Goal: Information Seeking & Learning: Find specific fact

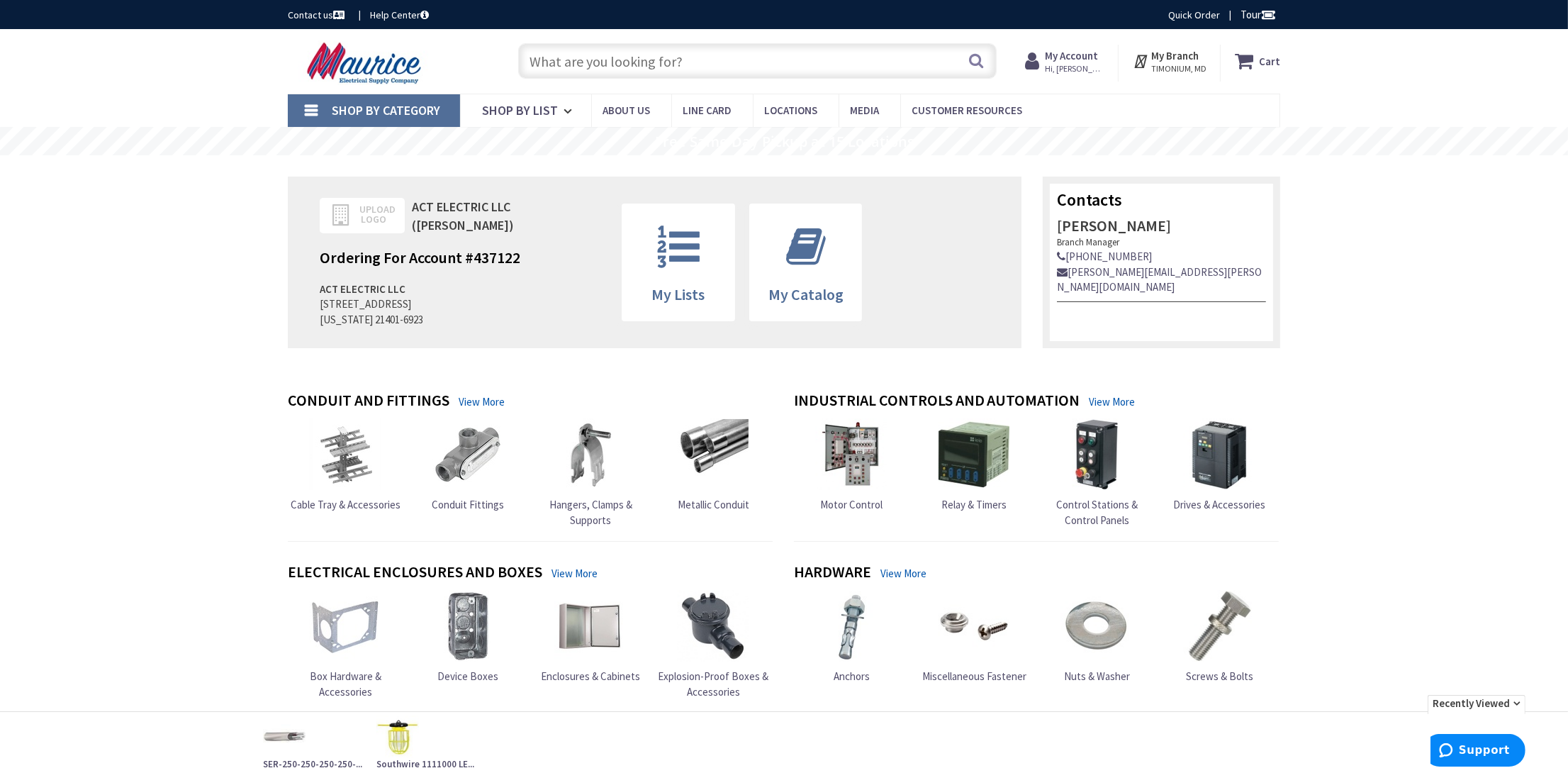
click at [720, 57] on input "text" at bounding box center [757, 61] width 478 height 36
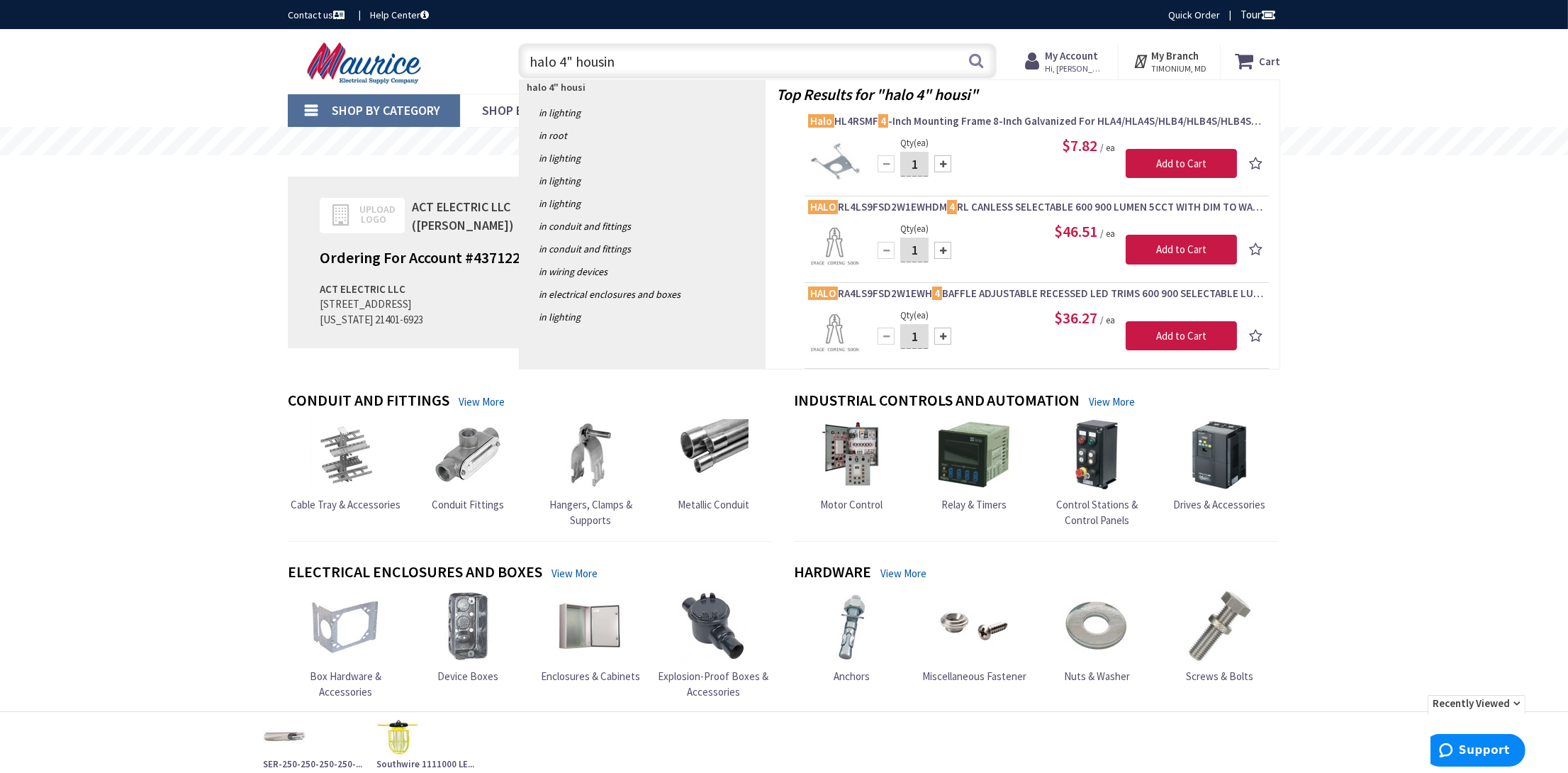
type input "halo 4" housing"
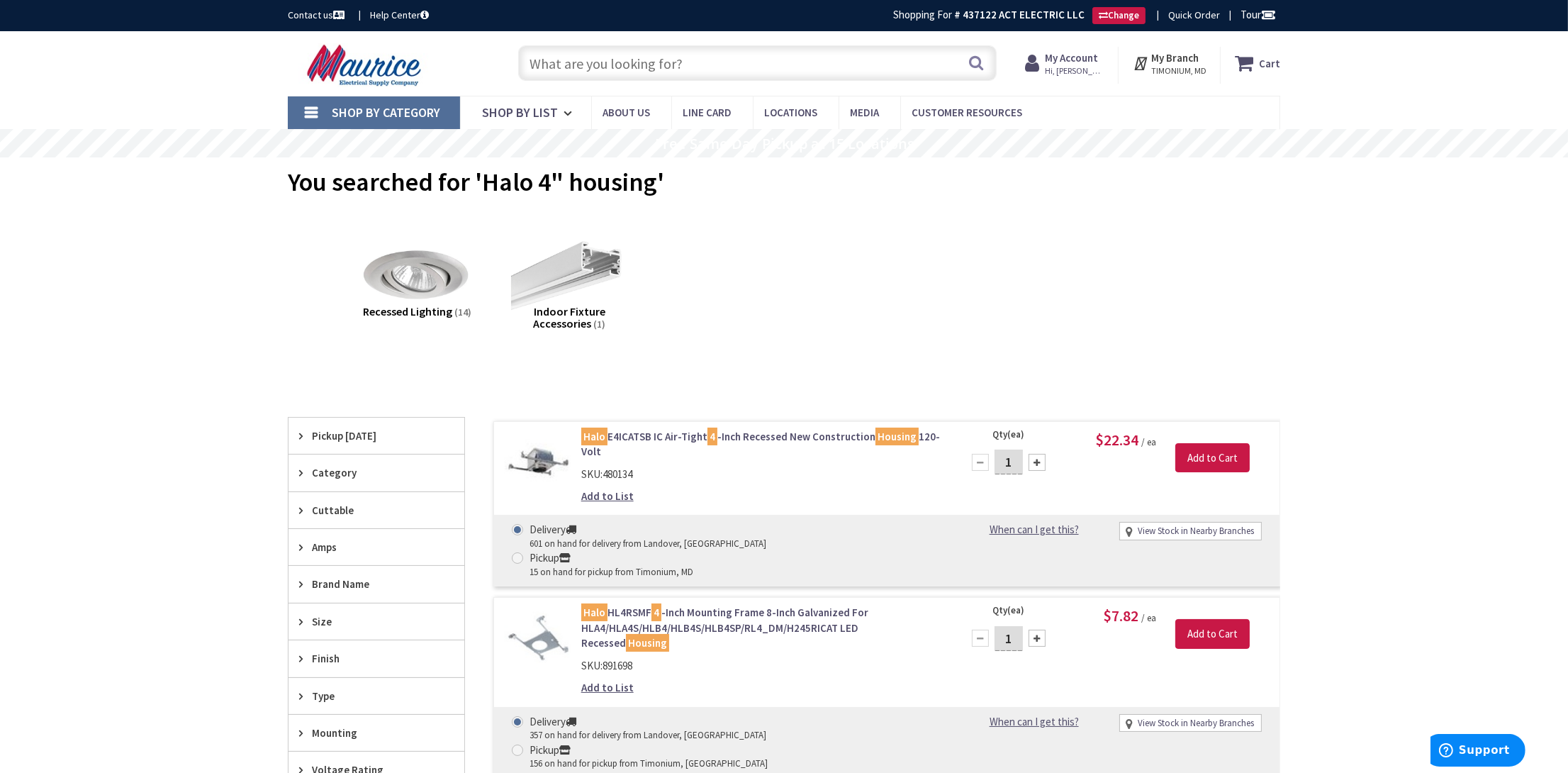
click at [707, 57] on input "text" at bounding box center [757, 63] width 478 height 36
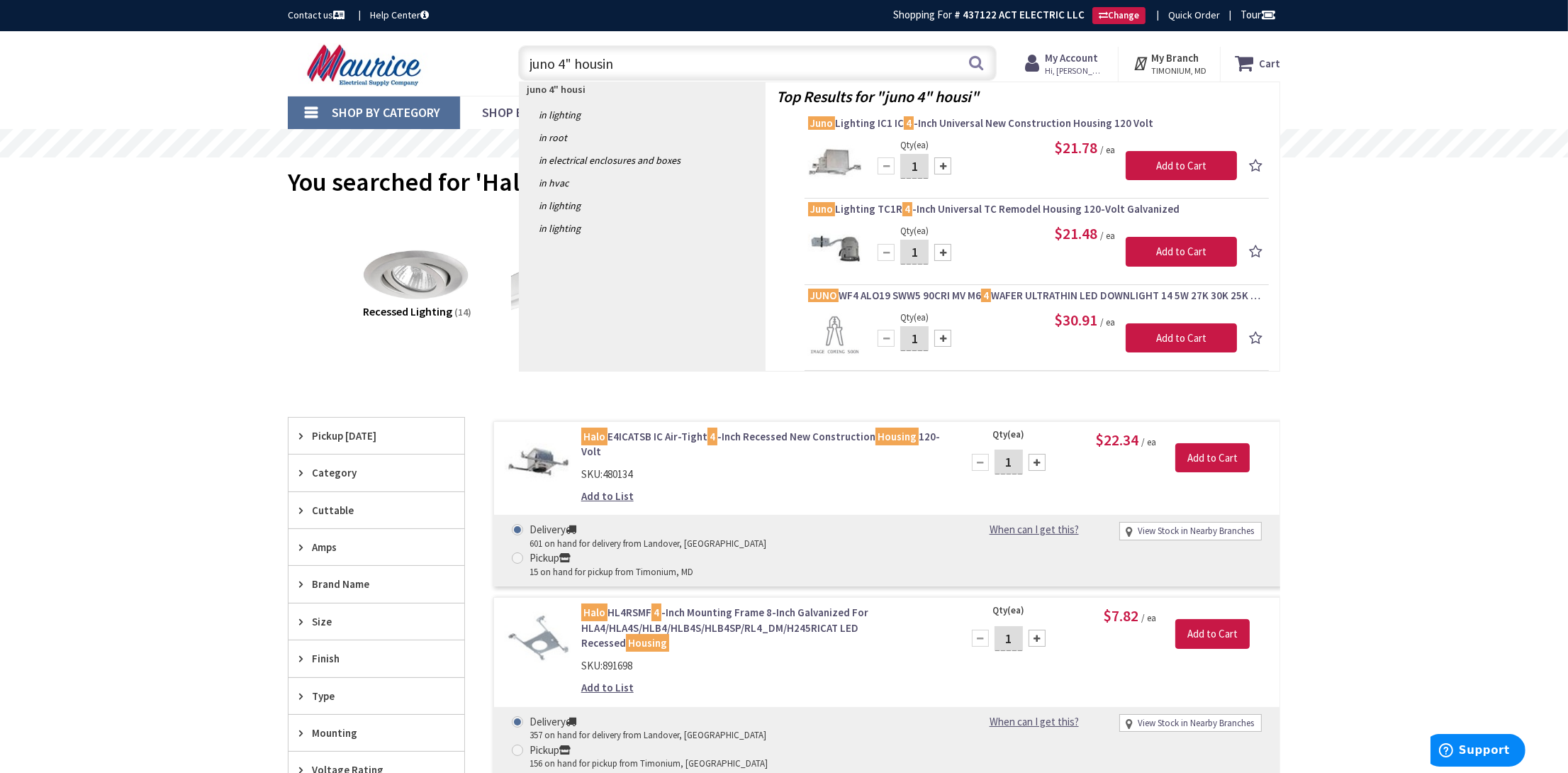
type input "juno 4" housing"
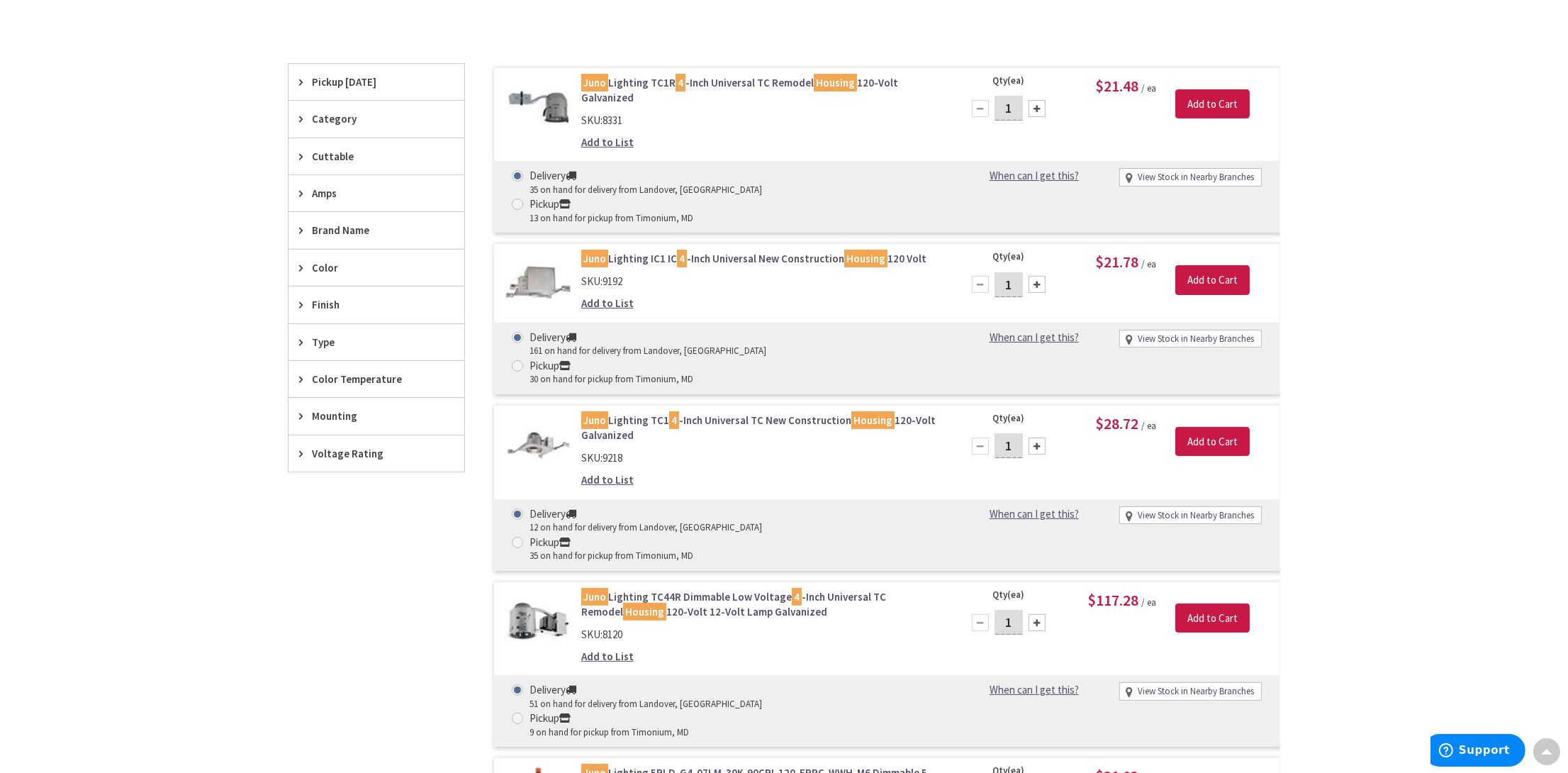
scroll to position [142, 0]
